Goal: Transaction & Acquisition: Obtain resource

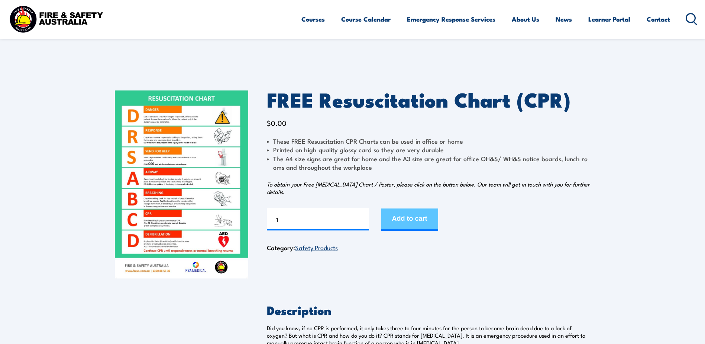
click at [405, 220] on button "Add to cart" at bounding box center [409, 219] width 57 height 22
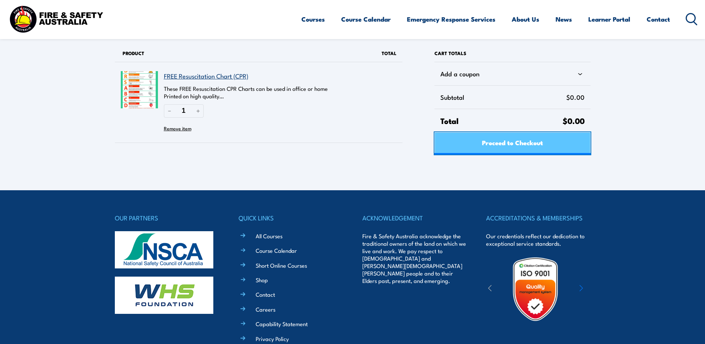
click at [524, 142] on span "Proceed to Checkout" at bounding box center [512, 142] width 61 height 20
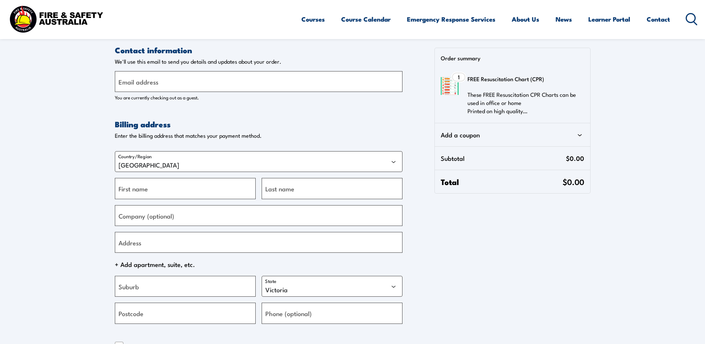
select select "VIC"
click at [132, 86] on label "Email address" at bounding box center [139, 82] width 40 height 10
click at [132, 86] on input "Email address" at bounding box center [259, 81] width 288 height 21
type input "[PERSON_NAME][EMAIL_ADDRESS][DOMAIN_NAME]"
click at [127, 191] on label "First name" at bounding box center [133, 188] width 29 height 10
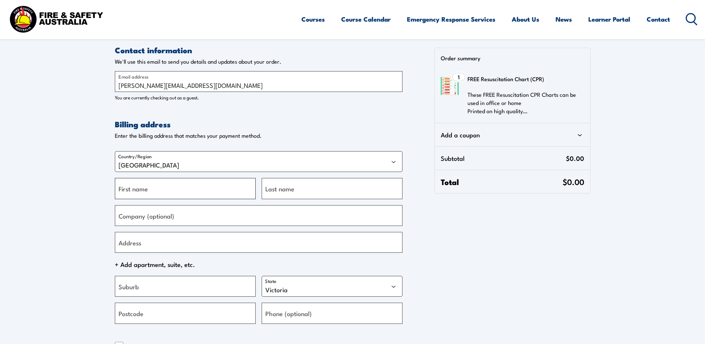
click at [127, 191] on input "First name" at bounding box center [185, 188] width 141 height 21
type input "rachel"
click at [279, 196] on input "Last name" at bounding box center [332, 188] width 141 height 21
type input "wanigavitharana"
click at [142, 243] on input "Address" at bounding box center [259, 242] width 288 height 21
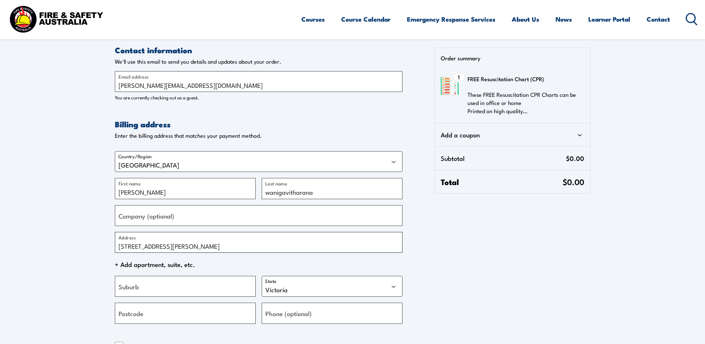
type input "2/6 Williams st"
click at [138, 285] on label "Suburb" at bounding box center [129, 286] width 20 height 10
click at [138, 285] on input "Suburb" at bounding box center [185, 285] width 141 height 21
type input "Dromana"
click at [136, 317] on label "Postcode" at bounding box center [131, 313] width 25 height 10
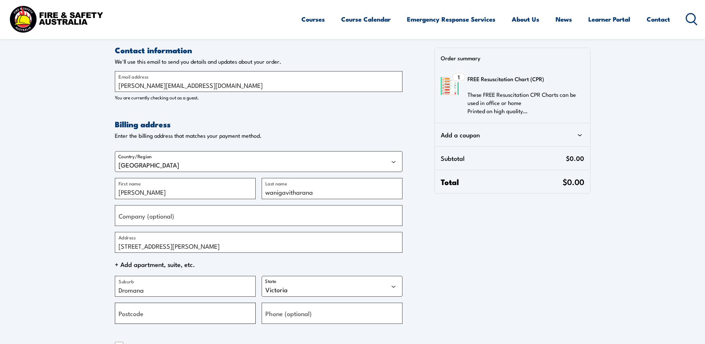
click at [136, 317] on input "Postcode" at bounding box center [185, 312] width 141 height 21
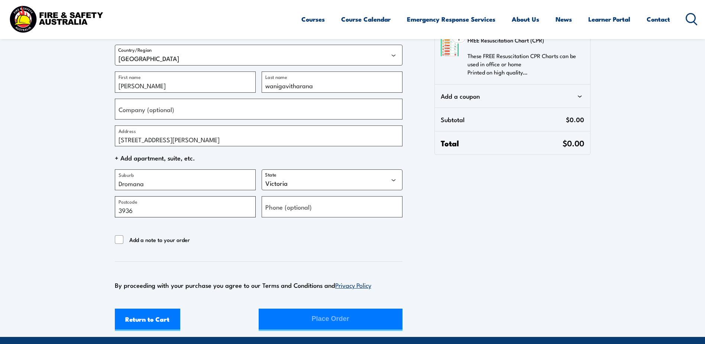
scroll to position [149, 0]
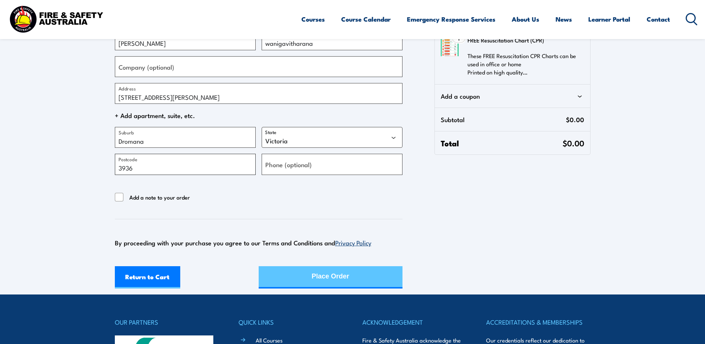
type input "3936"
click at [316, 278] on div "Place Order" at bounding box center [331, 276] width 38 height 20
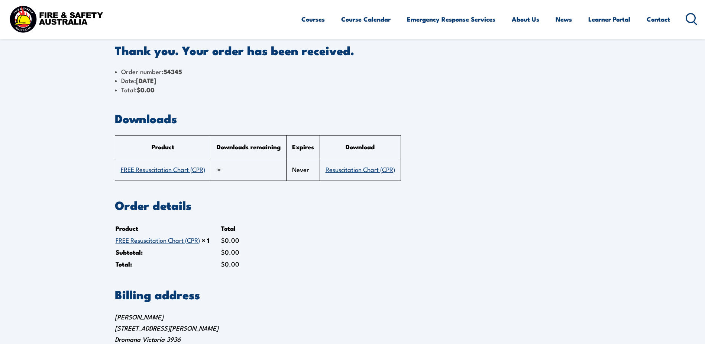
click at [156, 169] on link "FREE Resuscitation Chart (CPR)" at bounding box center [163, 168] width 84 height 9
